Goal: Ask a question: Seek information or help from site administrators or community

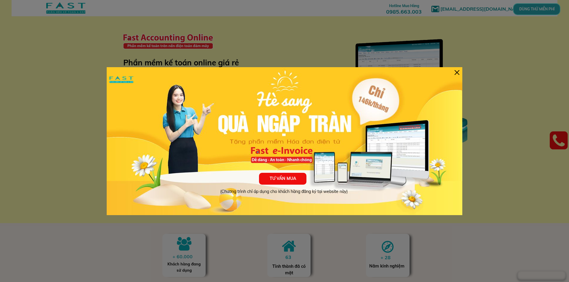
click at [457, 74] on div at bounding box center [456, 72] width 5 height 5
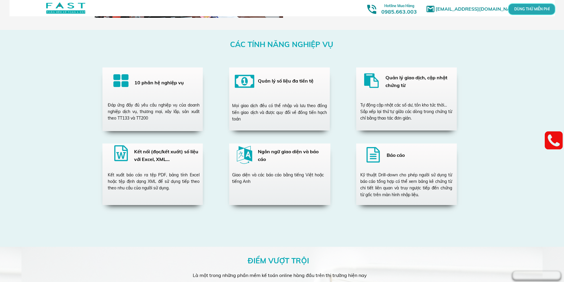
scroll to position [1036, 0]
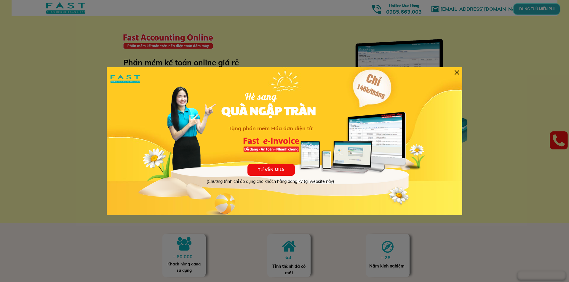
click at [459, 70] on div "TƯ VẤN MUA (Chương trình chỉ áp dụng cho khách hàng đăng ký tại website này) Hè…" at bounding box center [284, 141] width 355 height 148
click at [457, 72] on div at bounding box center [456, 72] width 5 height 5
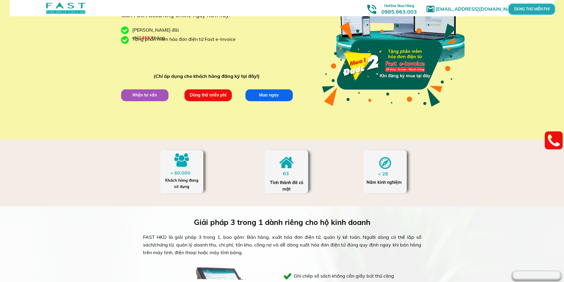
scroll to position [89, 0]
